Goal: Transaction & Acquisition: Purchase product/service

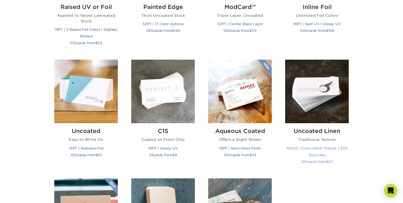
scroll to position [460, 0]
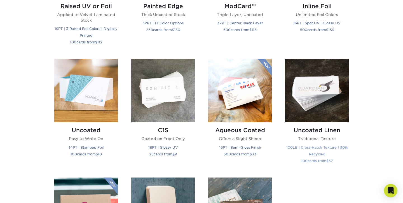
click at [317, 87] on img at bounding box center [317, 91] width 64 height 64
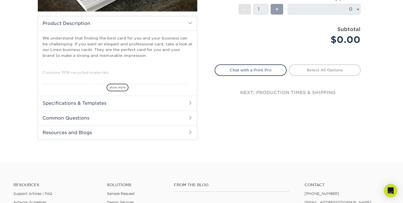
scroll to position [158, 0]
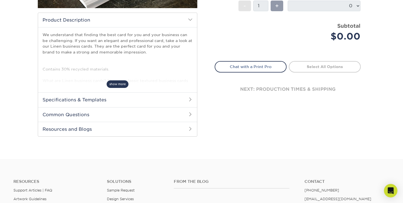
click at [119, 84] on span "show more" at bounding box center [118, 84] width 22 height 8
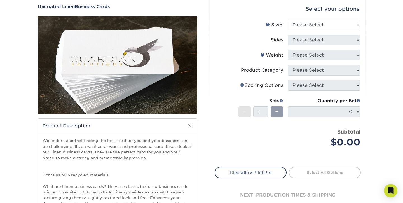
scroll to position [51, 0]
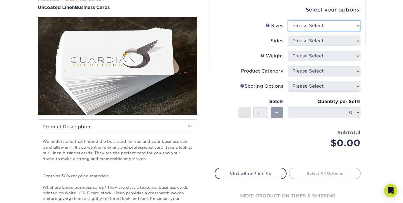
click at [342, 25] on select "Please Select 2" x 3.5" - Standard 2" x 7" - Foldover Card 2.125" x 3.375" - Eu…" at bounding box center [324, 25] width 73 height 11
select select "2.00x3.50"
click at [288, 20] on select "Please Select 2" x 3.5" - Standard 2" x 7" - Foldover Card 2.125" x 3.375" - Eu…" at bounding box center [324, 25] width 73 height 11
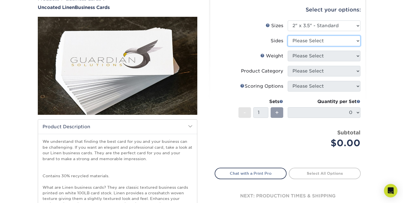
click at [322, 43] on select "Please Select Print Both Sides Print Front Only" at bounding box center [324, 41] width 73 height 11
select select "13abbda7-1d64-4f25-8bb2-c179b224825d"
click at [288, 36] on select "Please Select Print Both Sides Print Front Only" at bounding box center [324, 41] width 73 height 11
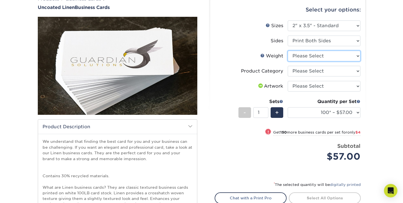
click at [324, 56] on select "Please Select 100LB" at bounding box center [324, 56] width 73 height 11
select select "100LB"
click at [288, 51] on select "Please Select 100LB" at bounding box center [324, 56] width 73 height 11
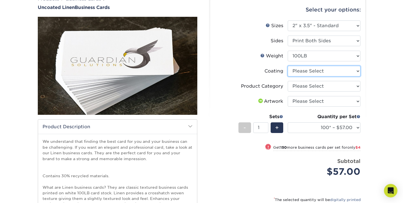
click at [319, 73] on select at bounding box center [324, 71] width 73 height 11
click at [328, 72] on select at bounding box center [324, 71] width 73 height 11
select select "3e7618de-abca-4bda-9f97-8b9129e913d8"
click at [288, 66] on select at bounding box center [324, 71] width 73 height 11
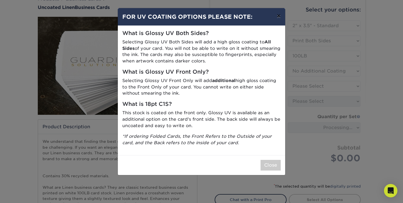
click at [279, 17] on button "×" at bounding box center [278, 16] width 13 height 16
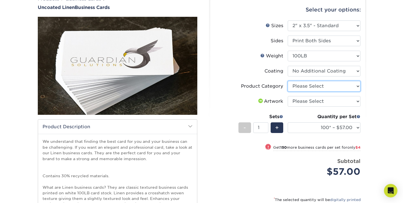
click at [316, 84] on select "Please Select Business Cards" at bounding box center [324, 86] width 73 height 11
select select "3b5148f1-0588-4f88-a218-97bcfdce65c1"
click at [288, 81] on select "Please Select Business Cards" at bounding box center [324, 86] width 73 height 11
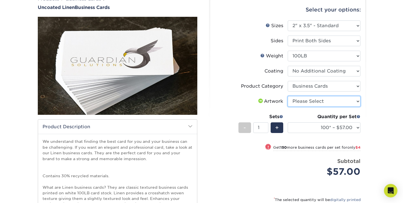
click at [318, 105] on select "Please Select I will upload files I need a design - $100" at bounding box center [324, 101] width 73 height 11
select select "upload"
click at [288, 96] on select "Please Select I will upload files I need a design - $100" at bounding box center [324, 101] width 73 height 11
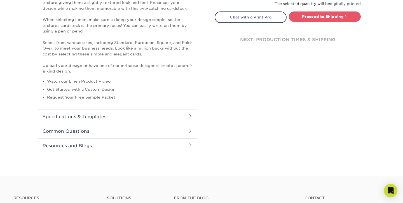
scroll to position [172, 0]
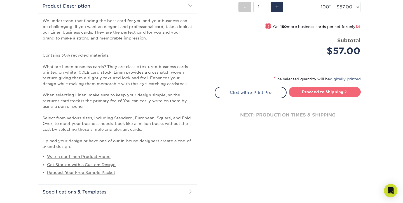
click at [327, 90] on link "Proceed to Shipping" at bounding box center [325, 92] width 72 height 10
type input "Set 1"
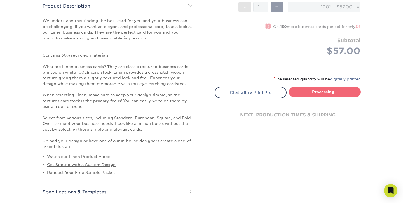
select select "24c89b93-cee1-4ec0-80df-0ff95a9270dd"
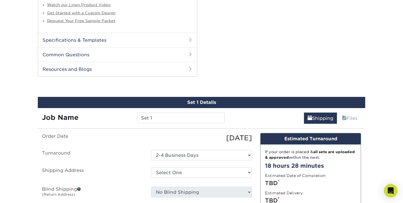
scroll to position [326, 0]
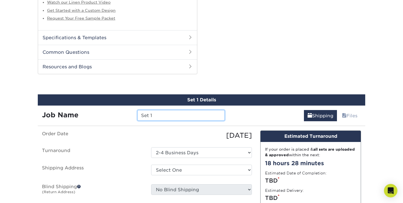
click at [189, 112] on input "Set 1" at bounding box center [180, 115] width 87 height 11
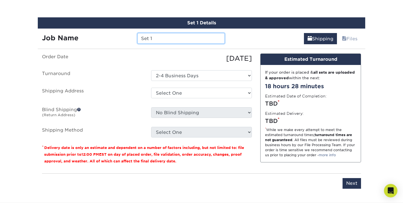
scroll to position [403, 0]
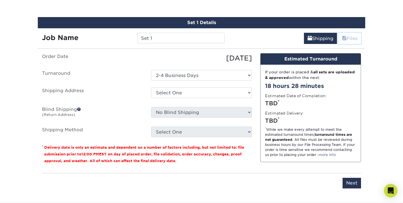
click at [356, 38] on link "Files" at bounding box center [349, 38] width 23 height 11
click at [187, 93] on select "Select One + Add New Address - Login" at bounding box center [201, 92] width 101 height 11
select select "newaddress"
click at [151, 87] on select "Select One + Add New Address - Login" at bounding box center [201, 92] width 101 height 11
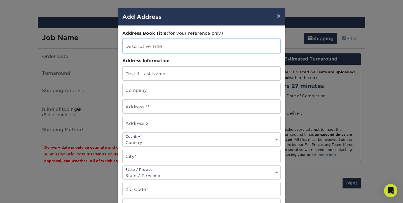
click at [158, 42] on input "text" at bounding box center [202, 46] width 158 height 14
type input "Business card"
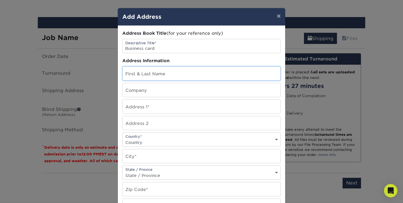
click at [141, 71] on input "text" at bounding box center [202, 74] width 158 height 14
type input "[PERSON_NAME]"
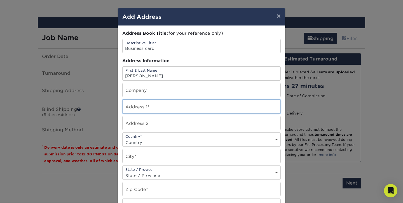
type input "[STREET_ADDRESS]"
select select "US"
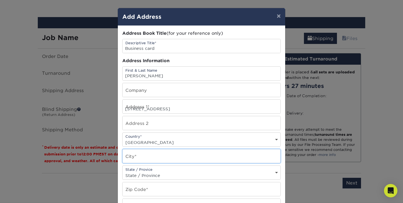
type input "[GEOGRAPHIC_DATA]"
select select "GA"
type input "30305"
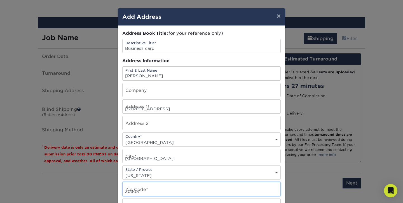
type input "6786332883"
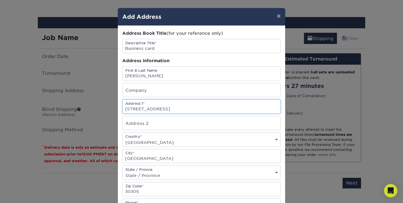
drag, startPoint x: 187, startPoint y: 108, endPoint x: 92, endPoint y: 107, distance: 94.9
click at [93, 109] on div "× Add Address Address Book Title (for your reference only) Descriptive Title* B…" at bounding box center [201, 101] width 403 height 203
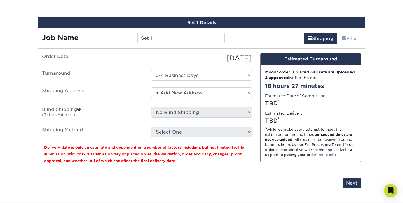
scroll to position [0, 0]
click at [173, 92] on select "Select One + Add New Address - Login" at bounding box center [201, 92] width 101 height 11
click at [151, 87] on select "Select One + Add New Address - Login" at bounding box center [201, 92] width 101 height 11
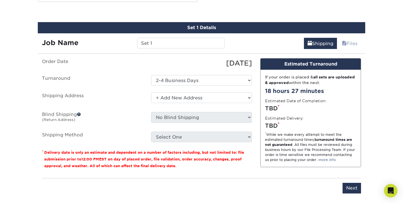
scroll to position [393, 0]
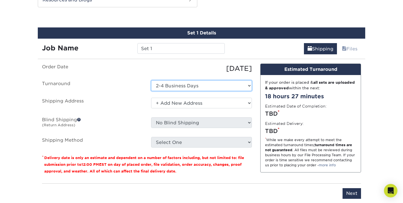
click at [187, 83] on select "Select One 2-4 Business Days" at bounding box center [201, 85] width 101 height 11
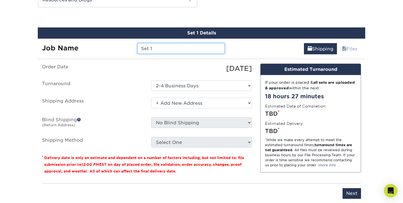
click at [182, 49] on input "Set 1" at bounding box center [180, 48] width 87 height 11
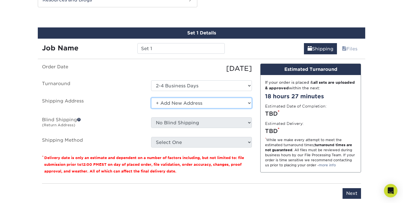
click at [184, 103] on select "Select One + Add New Address - Login" at bounding box center [201, 103] width 101 height 11
click at [151, 98] on select "Select One + Add New Address - Login" at bounding box center [201, 103] width 101 height 11
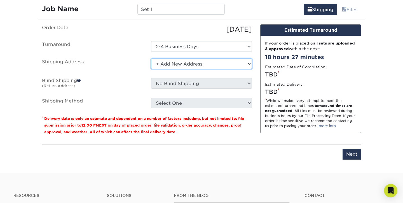
scroll to position [436, 0]
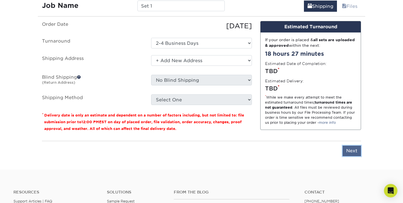
click at [354, 152] on input "Next" at bounding box center [352, 151] width 18 height 11
type input "Next"
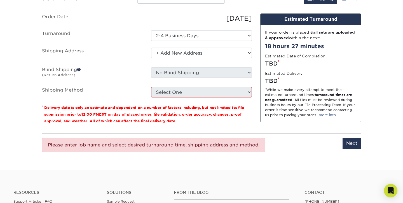
scroll to position [446, 0]
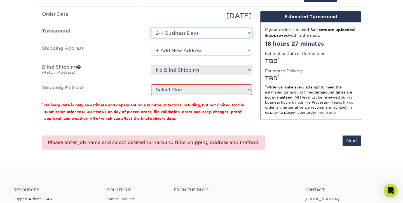
click at [224, 33] on select "Select One 2-4 Business Days" at bounding box center [201, 33] width 101 height 11
click at [151, 28] on select "Select One 2-4 Business Days" at bounding box center [201, 33] width 101 height 11
click at [217, 34] on select "Select One 2-4 Business Days" at bounding box center [201, 33] width 101 height 11
select select "24c89b93-cee1-4ec0-80df-0ff95a9270dd"
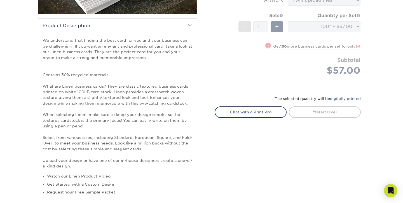
scroll to position [153, 0]
